Goal: Information Seeking & Learning: Learn about a topic

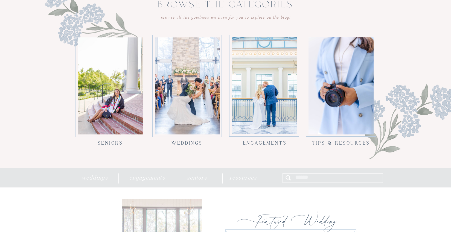
scroll to position [532, 0]
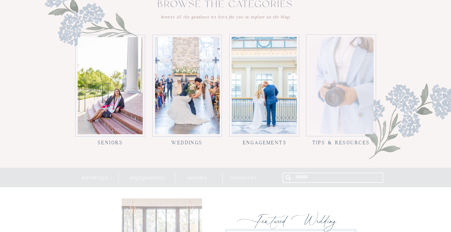
click at [338, 125] on div at bounding box center [341, 85] width 65 height 97
